Goal: Information Seeking & Learning: Learn about a topic

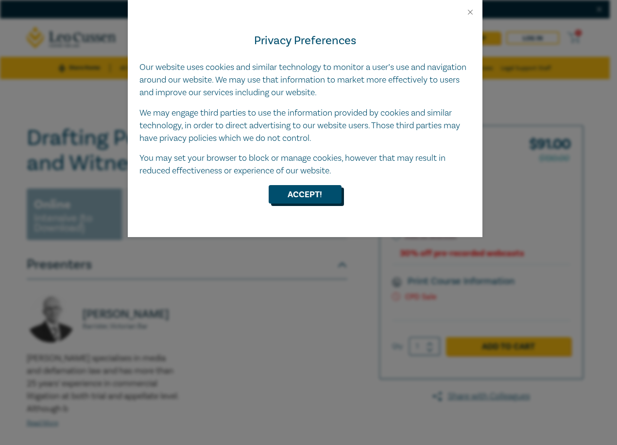
click at [320, 198] on button "Accept!" at bounding box center [305, 194] width 73 height 18
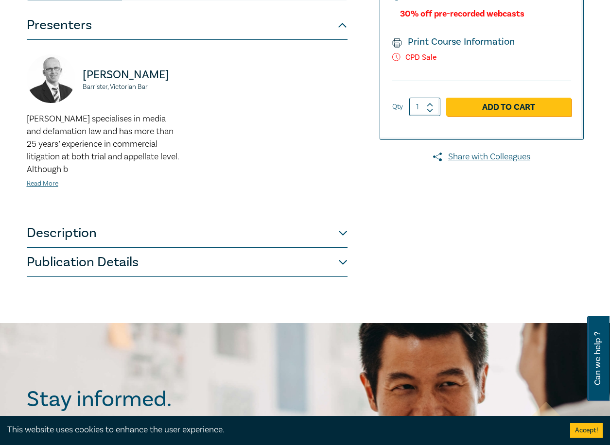
scroll to position [291, 0]
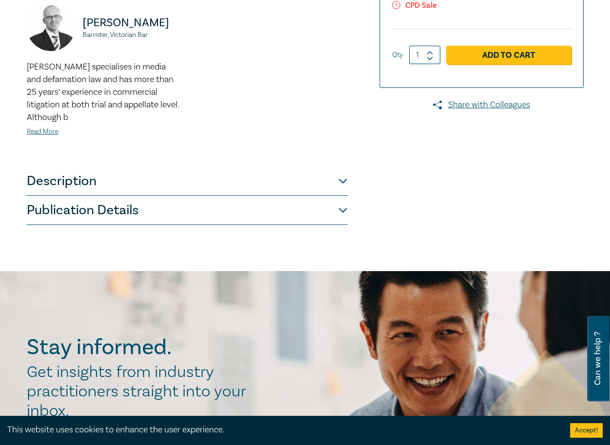
click at [344, 181] on button "Description" at bounding box center [187, 181] width 321 height 29
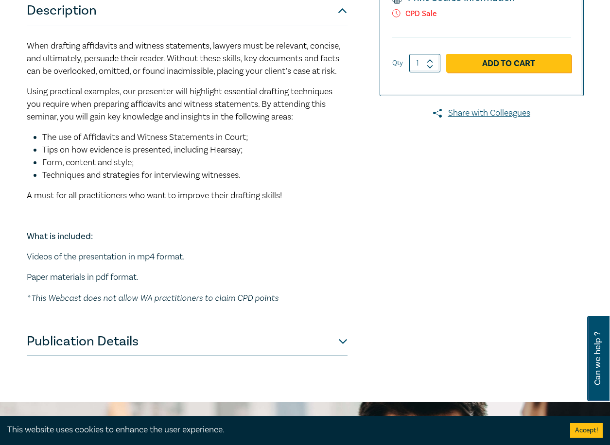
scroll to position [340, 0]
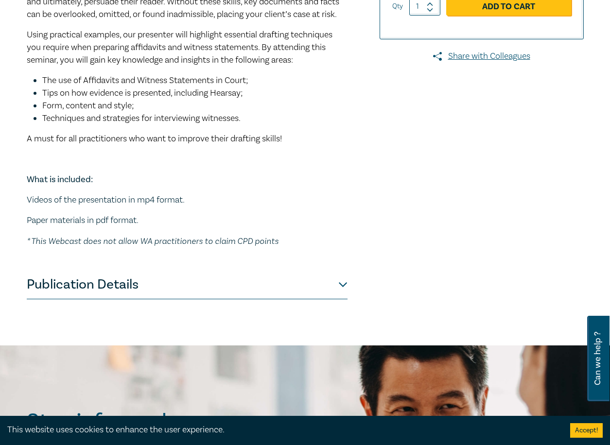
click at [338, 288] on button "Publication Details" at bounding box center [187, 284] width 321 height 29
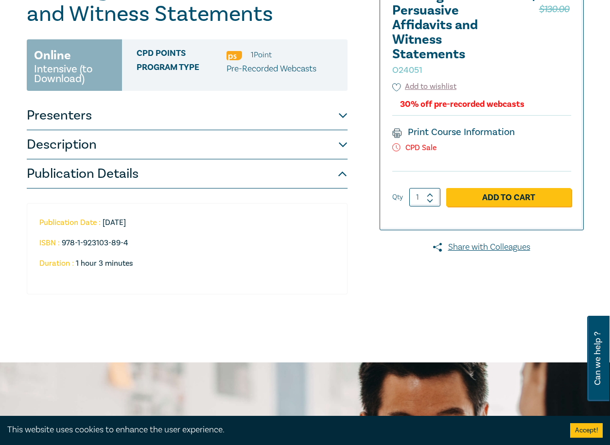
scroll to position [146, 0]
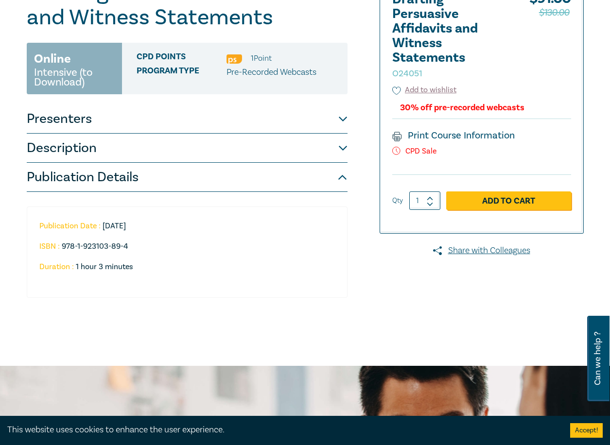
click at [345, 181] on button "Publication Details" at bounding box center [187, 177] width 321 height 29
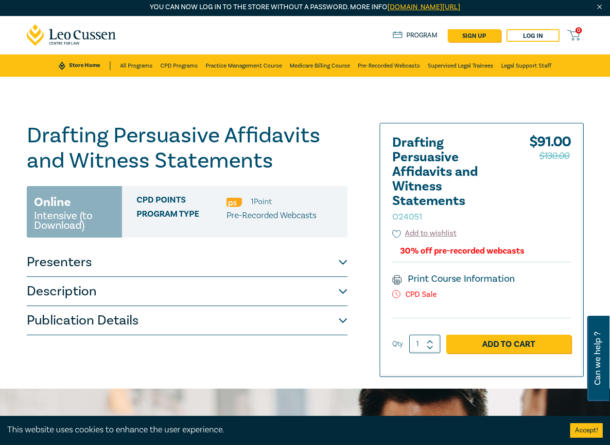
scroll to position [0, 0]
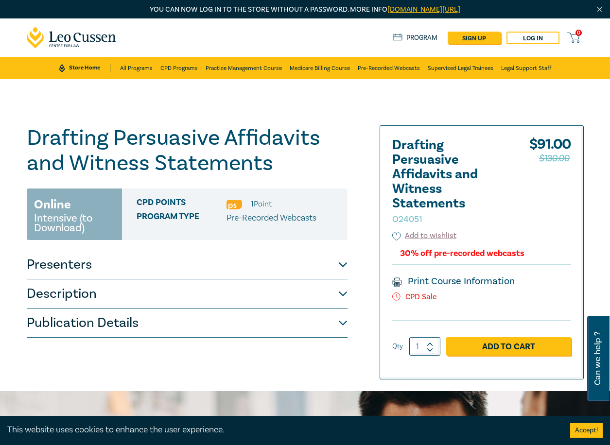
click at [346, 266] on button "Presenters" at bounding box center [187, 264] width 321 height 29
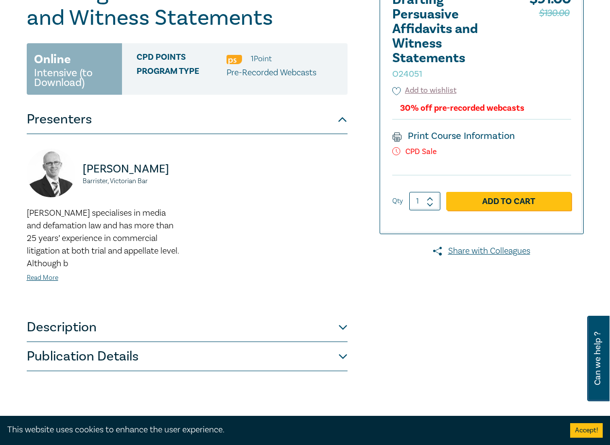
scroll to position [146, 0]
click at [49, 275] on link "Read More" at bounding box center [43, 277] width 32 height 9
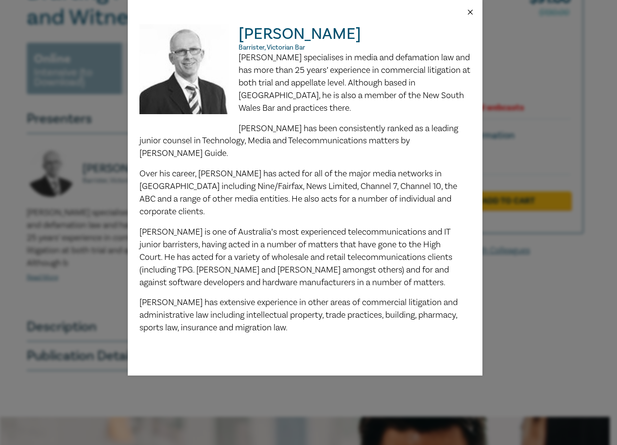
click at [471, 14] on button "Close" at bounding box center [470, 12] width 9 height 9
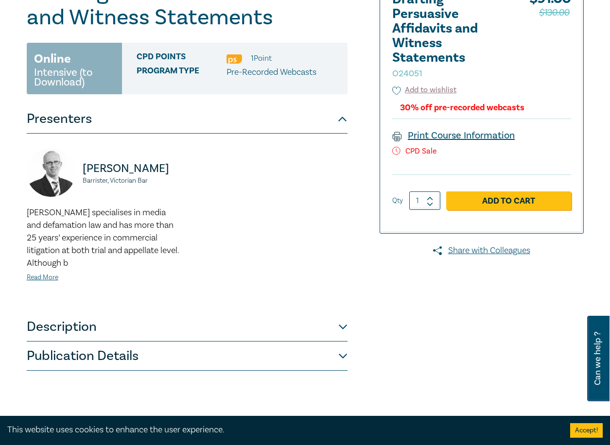
click at [457, 132] on link "Print Course Information" at bounding box center [453, 135] width 123 height 13
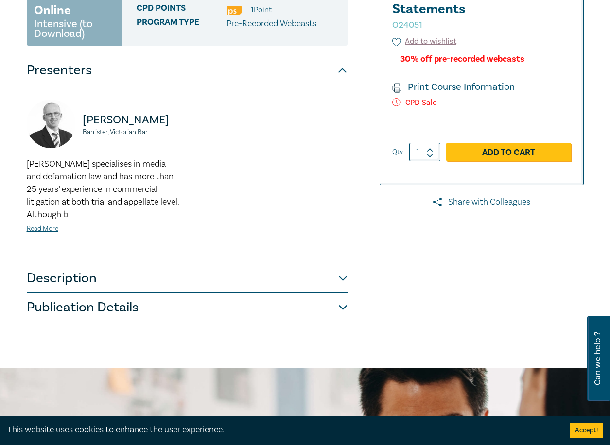
scroll to position [437, 0]
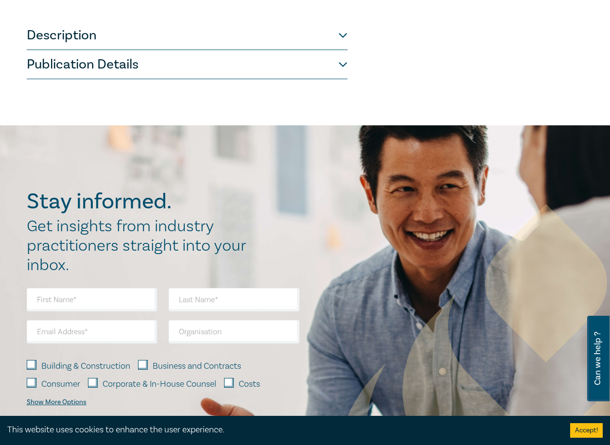
click at [191, 33] on button "Description" at bounding box center [187, 35] width 321 height 29
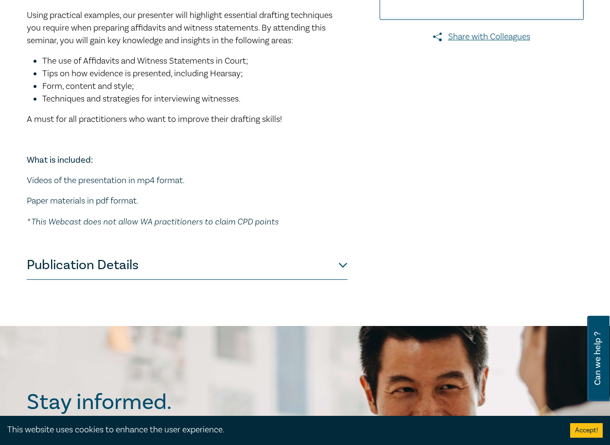
scroll to position [291, 0]
